Goal: Transaction & Acquisition: Purchase product/service

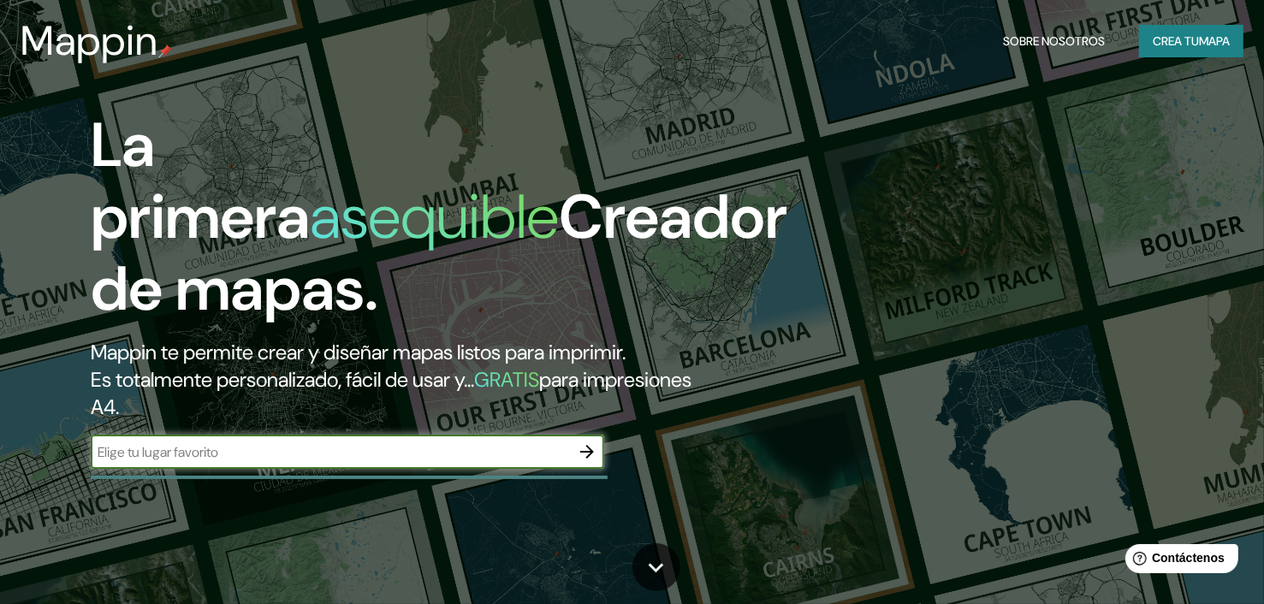
click at [1176, 47] on font "Crea tu" at bounding box center [1175, 40] width 46 height 15
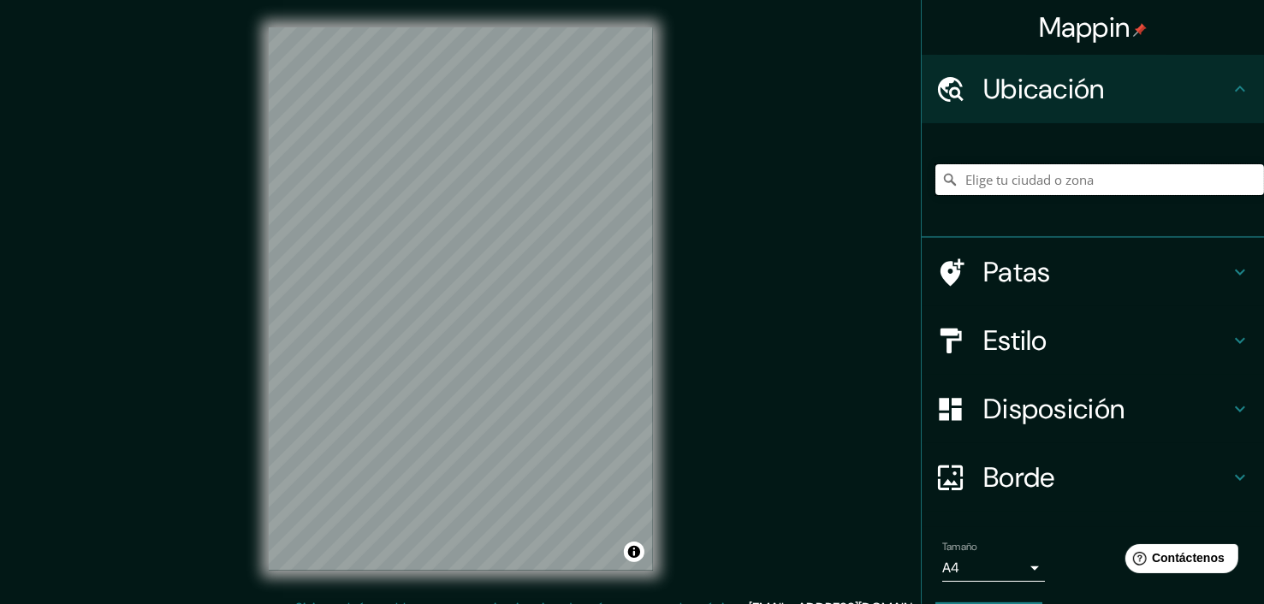
click at [997, 186] on input "Elige tu ciudad o zona" at bounding box center [1099, 179] width 329 height 31
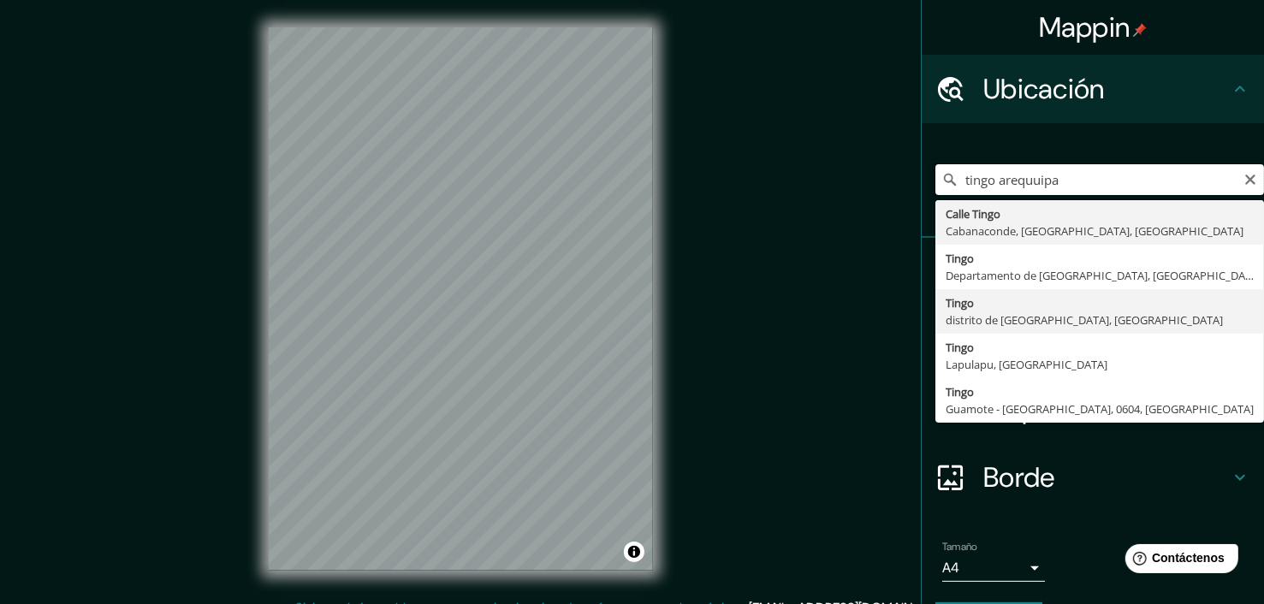
scroll to position [50, 0]
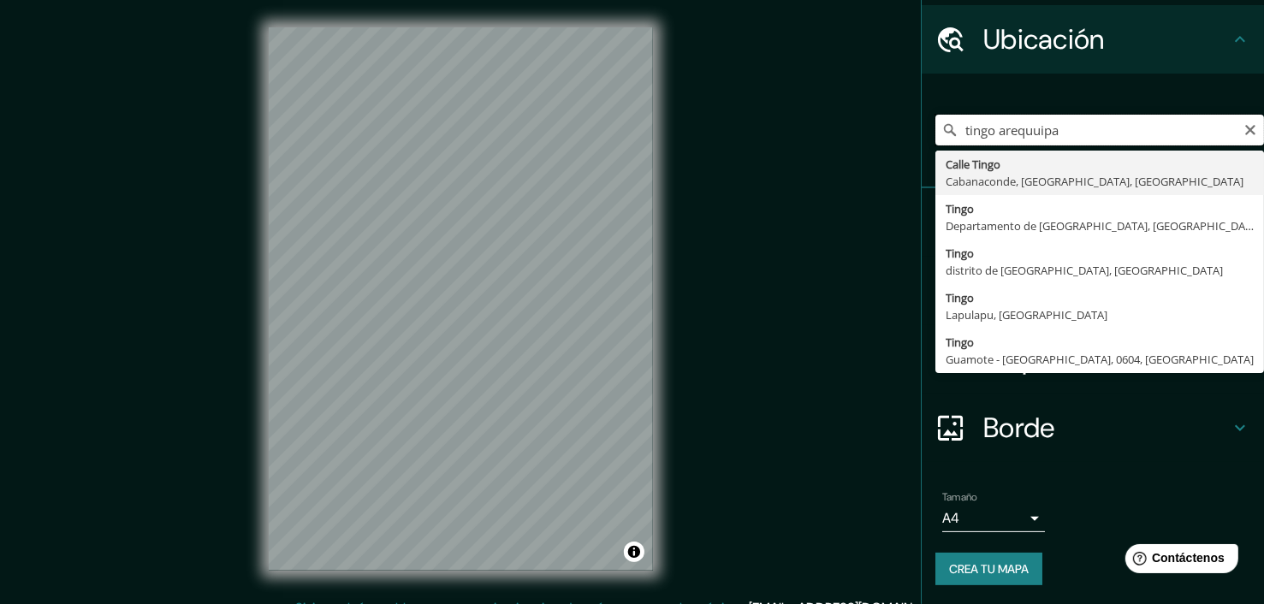
drag, startPoint x: 1071, startPoint y: 136, endPoint x: 875, endPoint y: 141, distance: 196.0
click at [875, 141] on div "Mappin Ubicación tingo arequuipa [GEOGRAPHIC_DATA], [GEOGRAPHIC_DATA], [GEOGRAP…" at bounding box center [632, 312] width 1264 height 625
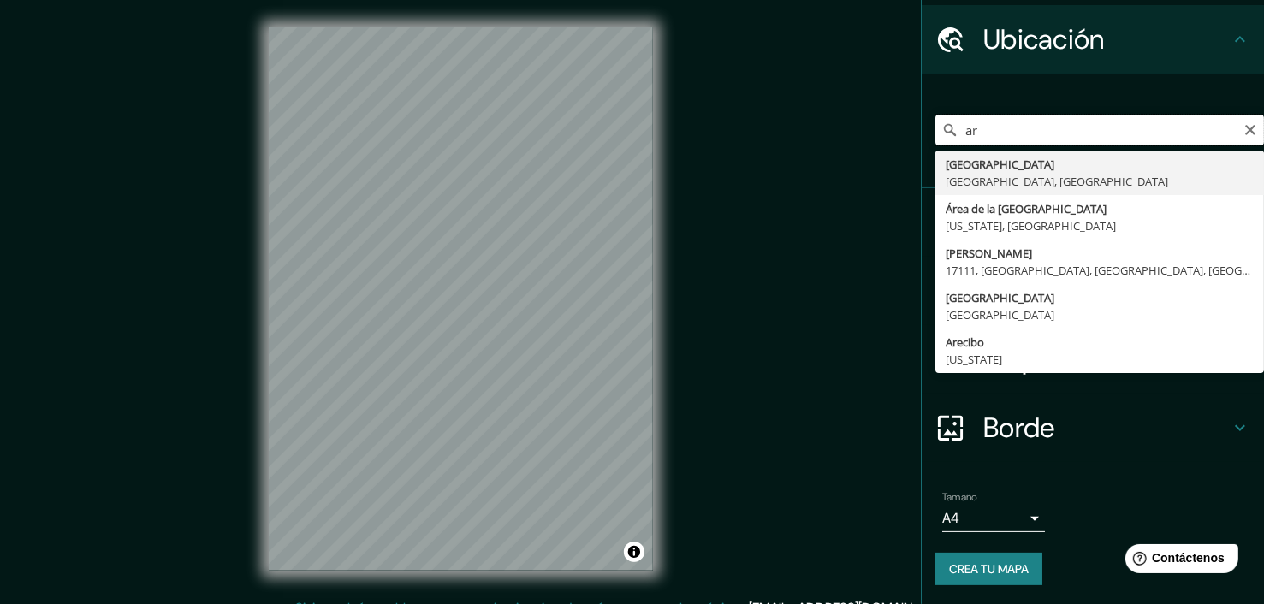
type input "a"
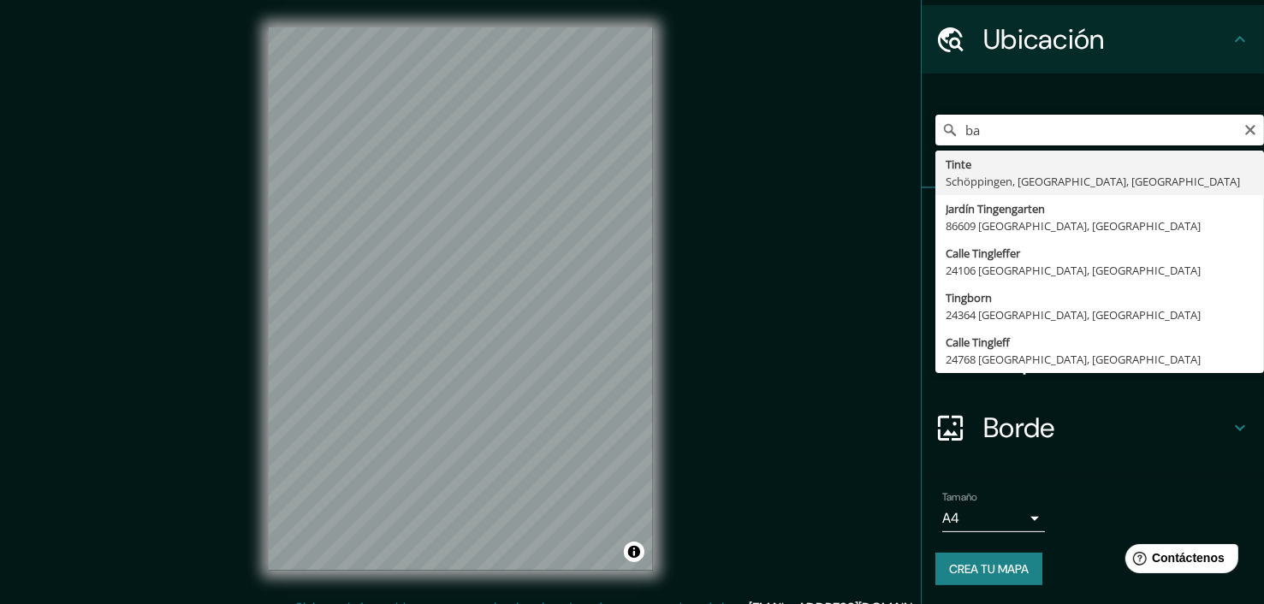
type input "b"
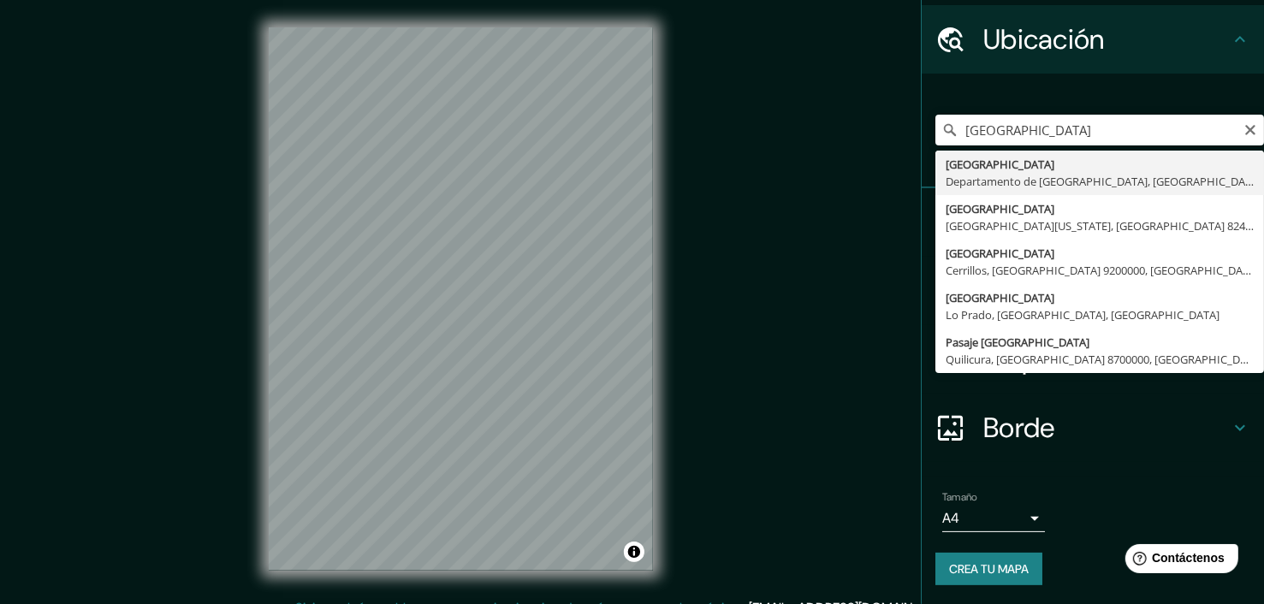
type input "[GEOGRAPHIC_DATA], [GEOGRAPHIC_DATA], [GEOGRAPHIC_DATA]"
